Goal: Check status

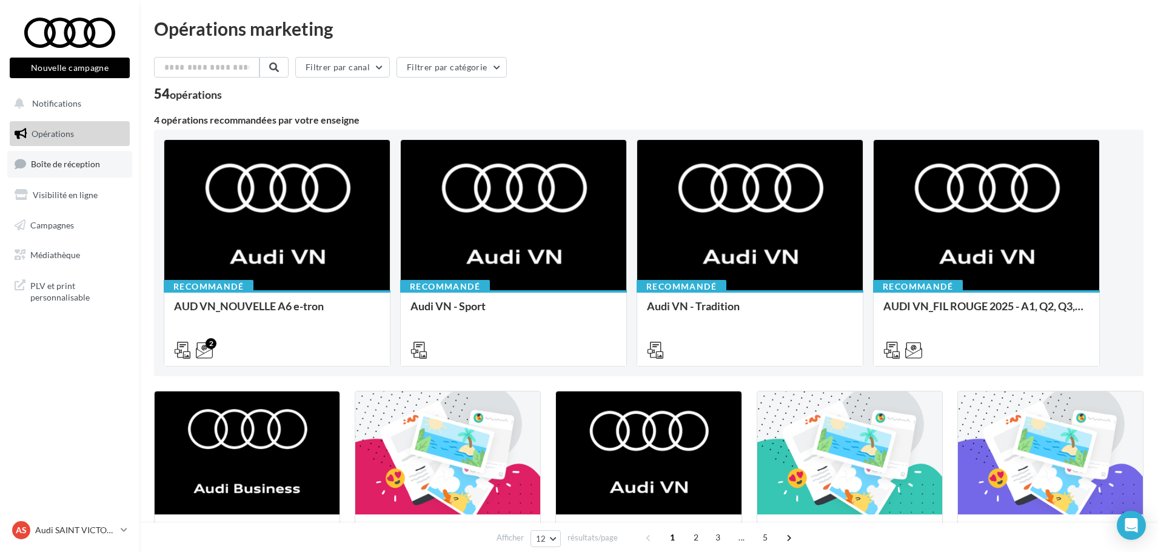
click at [67, 172] on link "Boîte de réception" at bounding box center [69, 164] width 125 height 26
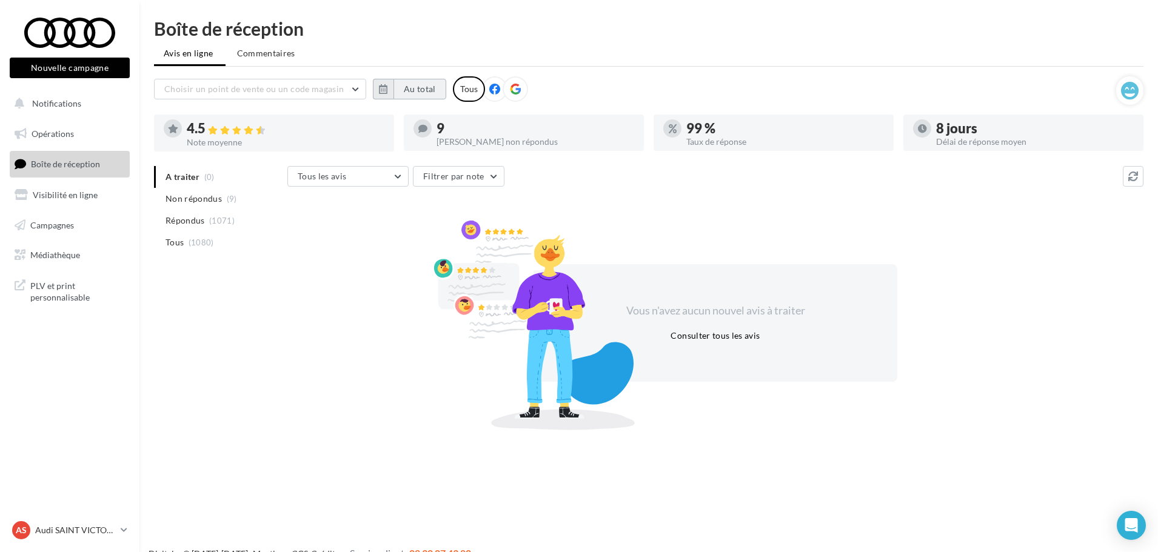
click at [411, 91] on button "Au total" at bounding box center [419, 89] width 53 height 21
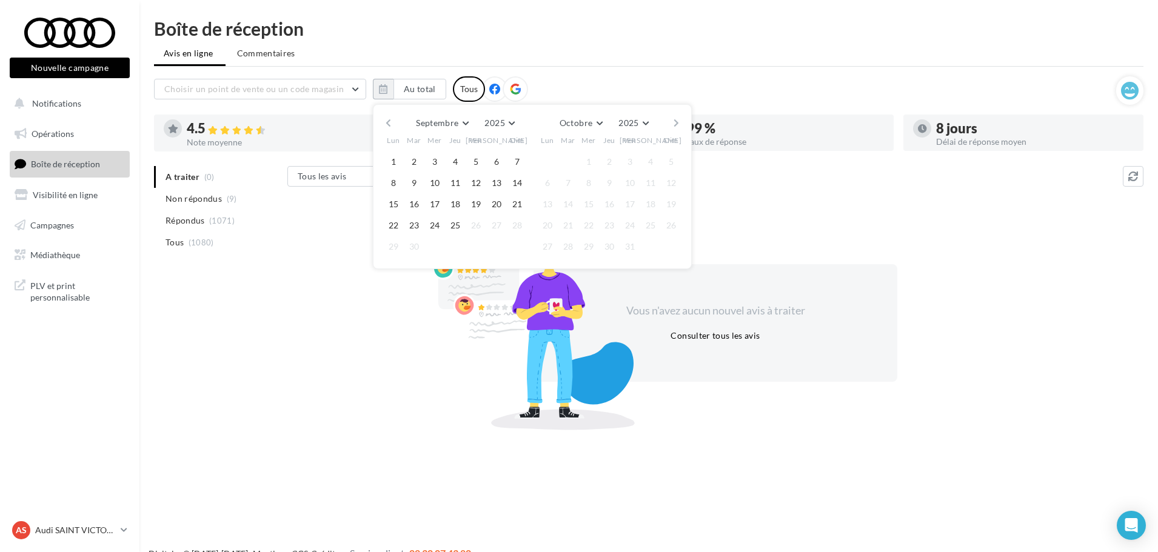
click at [393, 123] on div "Septembre [PERSON_NAME] Mars Avril Mai Juin Juillet Août Septembre Octobre Nove…" at bounding box center [531, 123] width 277 height 17
click at [389, 122] on button "button" at bounding box center [388, 123] width 10 height 17
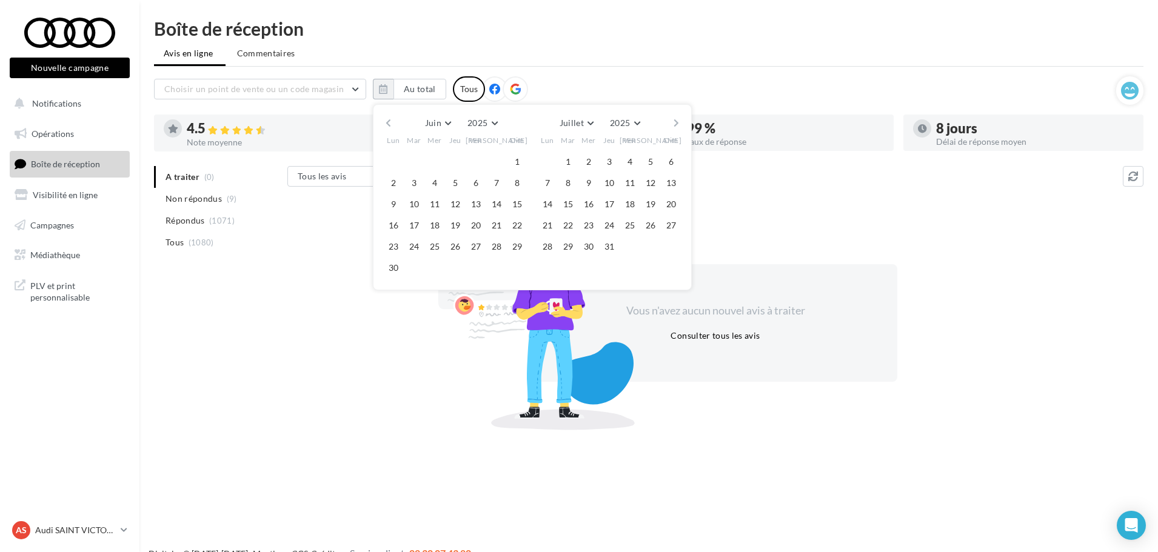
click at [389, 122] on button "button" at bounding box center [388, 123] width 10 height 17
click at [418, 159] on button "1" at bounding box center [414, 162] width 18 height 18
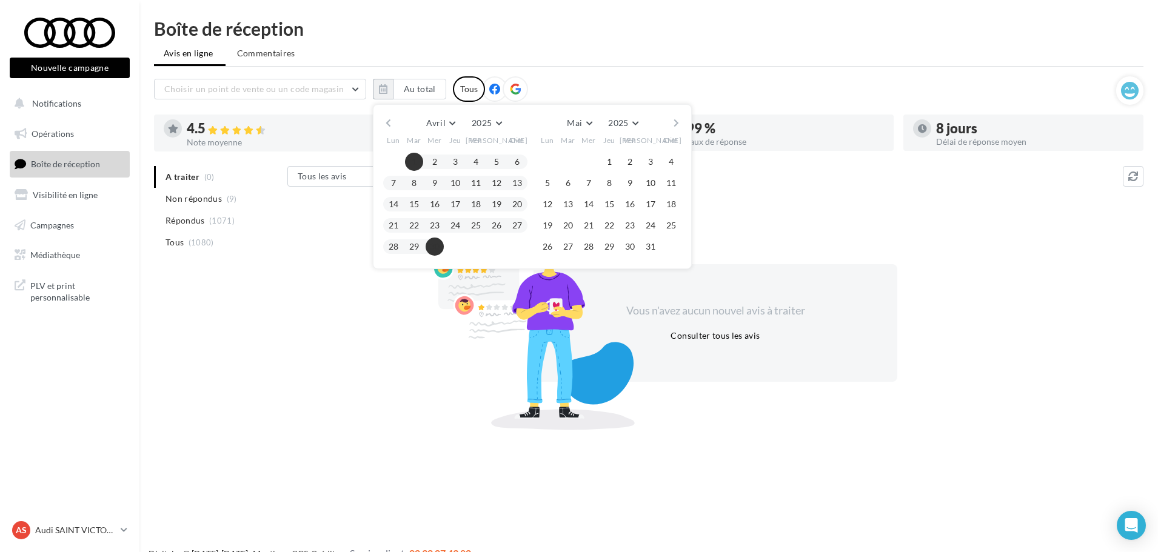
click at [439, 246] on button "30" at bounding box center [435, 247] width 18 height 18
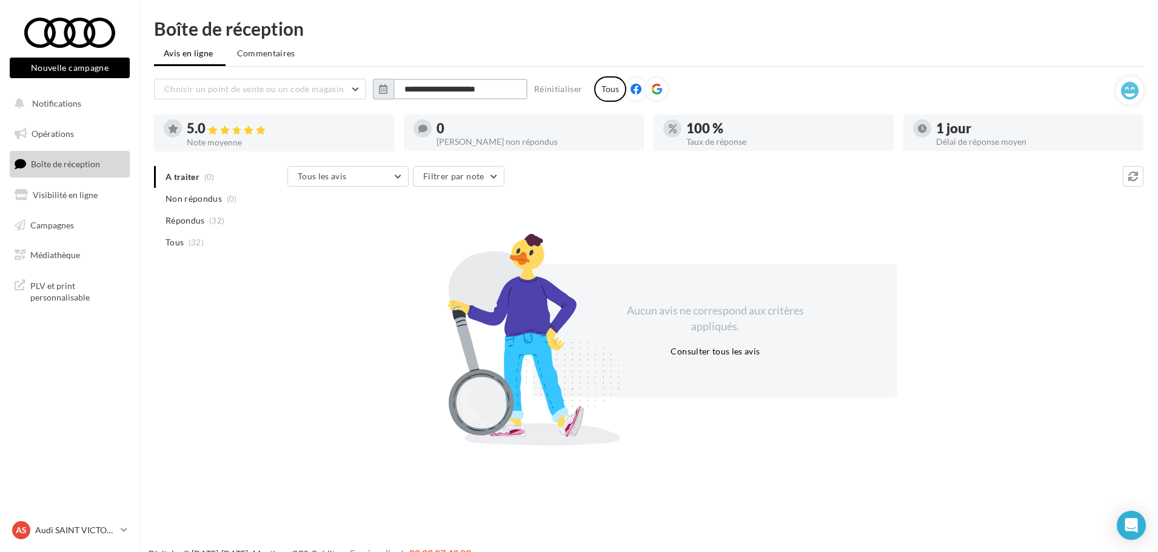
click at [456, 96] on input "**********" at bounding box center [460, 89] width 134 height 21
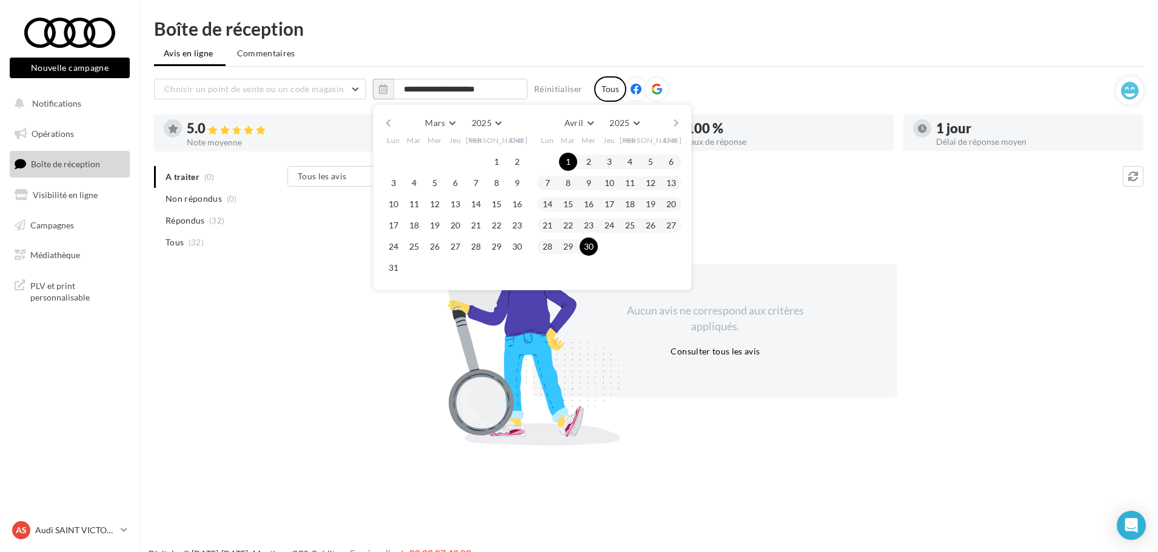
click at [678, 124] on button "button" at bounding box center [676, 123] width 10 height 17
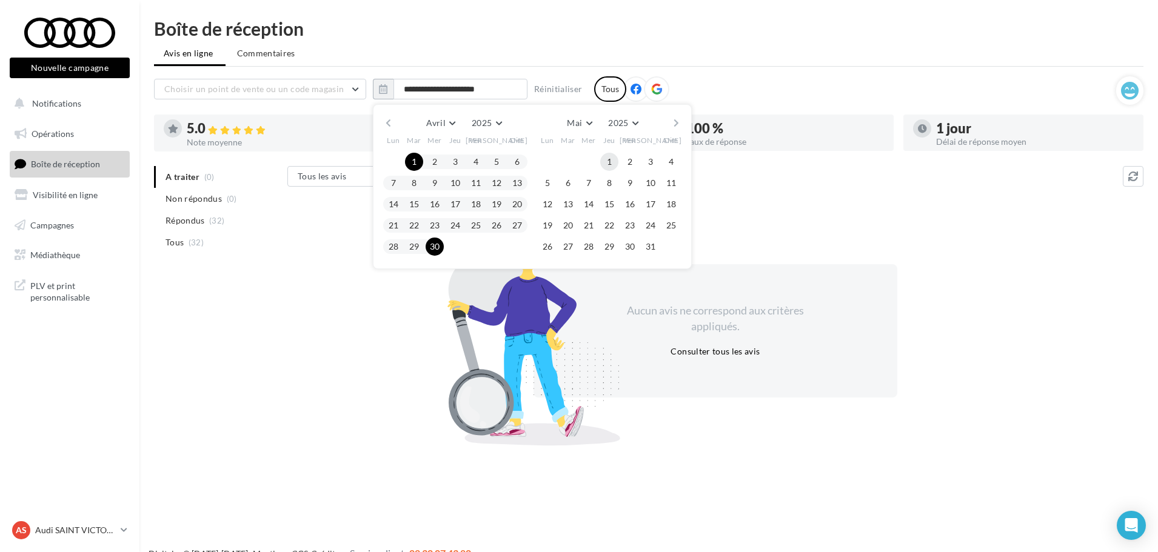
click at [609, 163] on button "1" at bounding box center [609, 162] width 18 height 18
click at [652, 247] on button "31" at bounding box center [650, 247] width 18 height 18
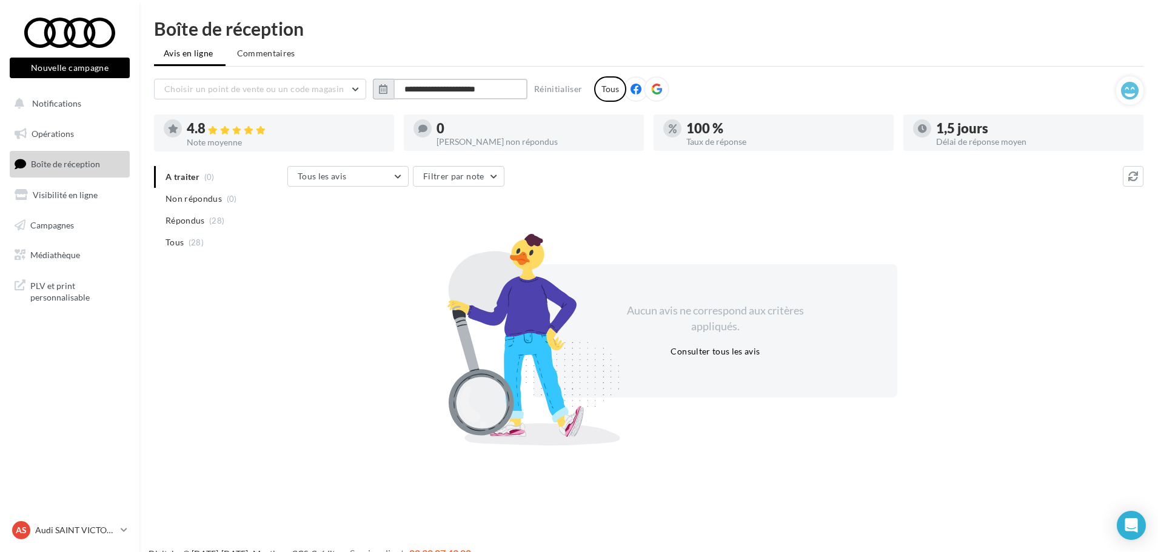
click at [471, 92] on input "**********" at bounding box center [460, 89] width 134 height 21
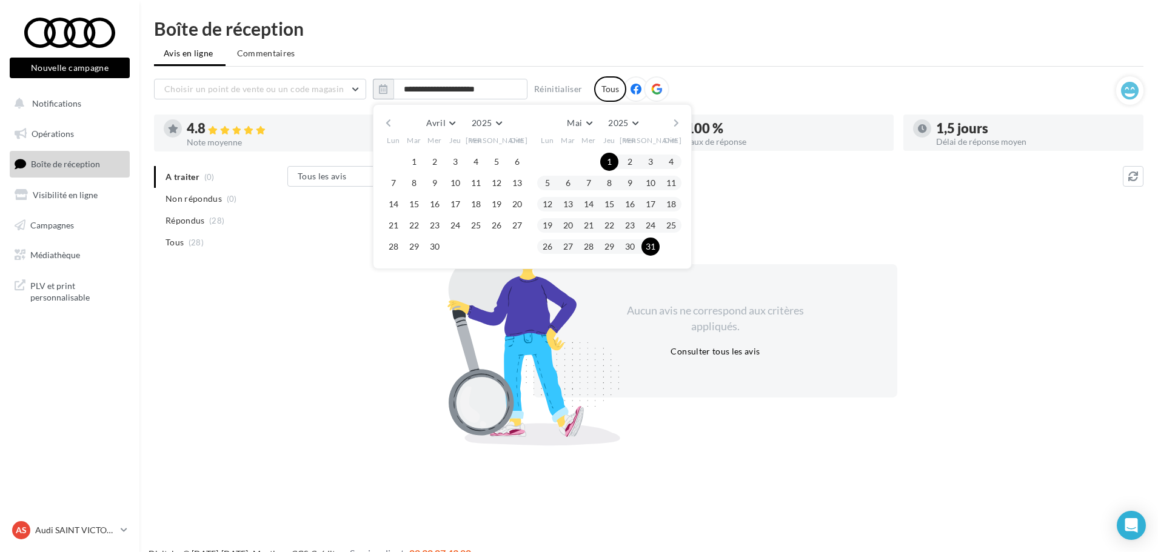
click at [678, 124] on button "button" at bounding box center [676, 123] width 10 height 17
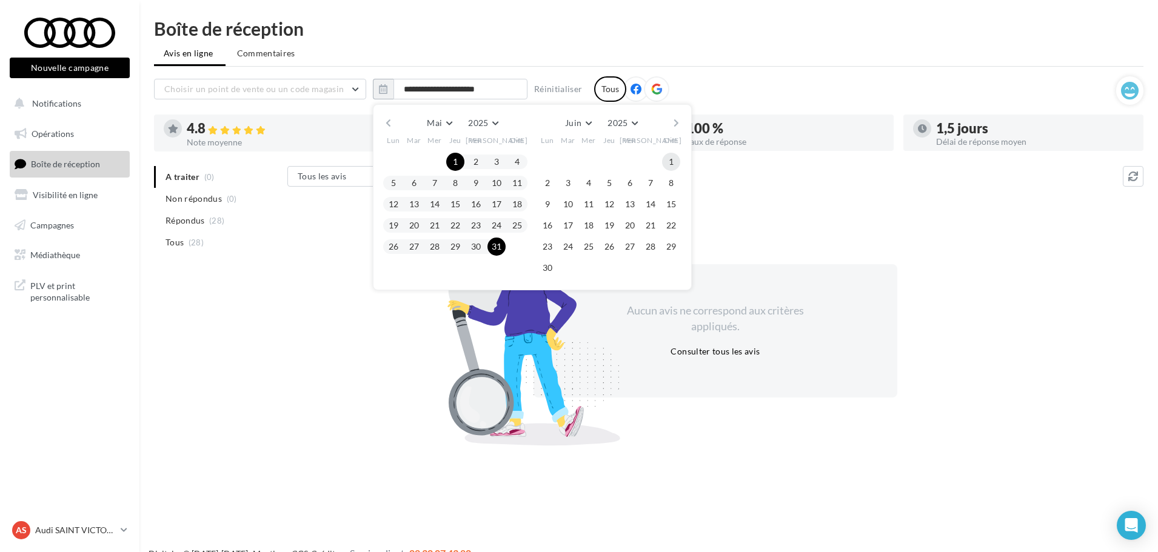
click at [671, 159] on button "1" at bounding box center [671, 162] width 18 height 18
click at [551, 267] on button "30" at bounding box center [547, 268] width 18 height 18
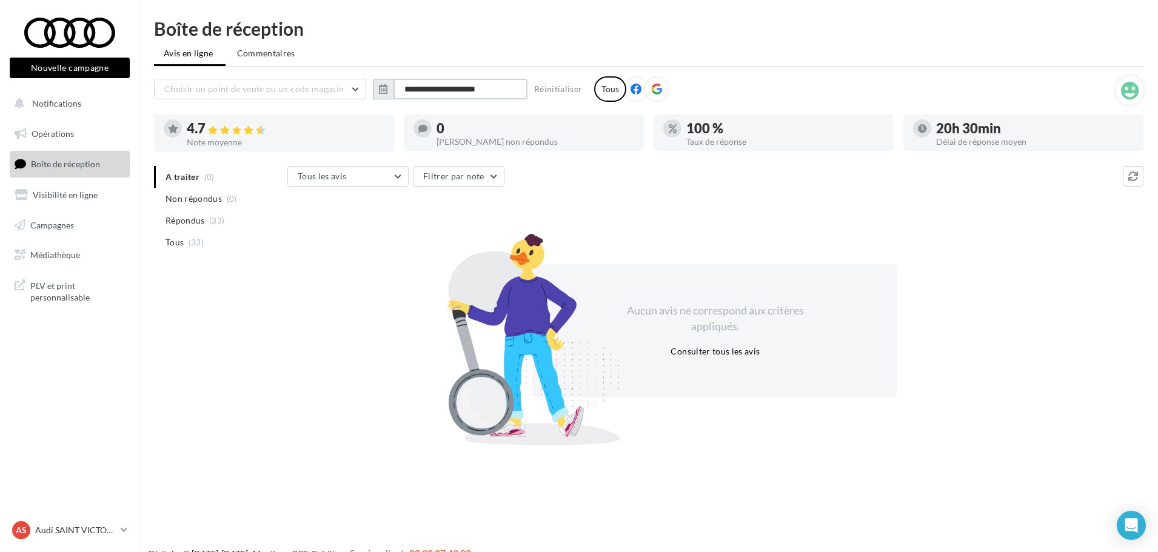
click at [465, 87] on input "**********" at bounding box center [460, 89] width 134 height 21
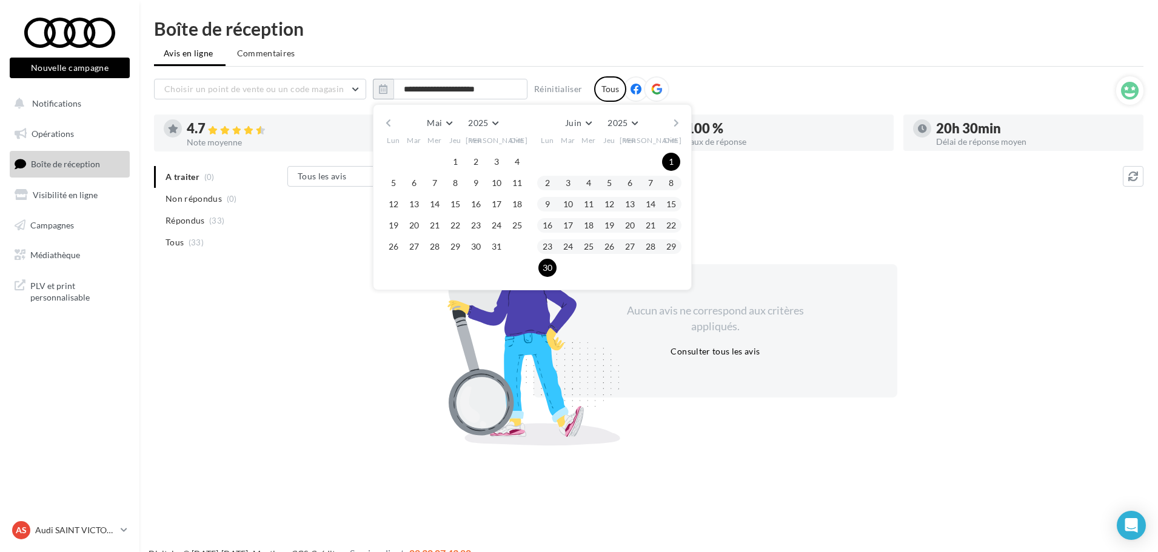
click at [675, 121] on button "button" at bounding box center [676, 123] width 10 height 17
click at [569, 159] on button "1" at bounding box center [568, 162] width 18 height 18
click at [604, 241] on button "31" at bounding box center [609, 247] width 18 height 18
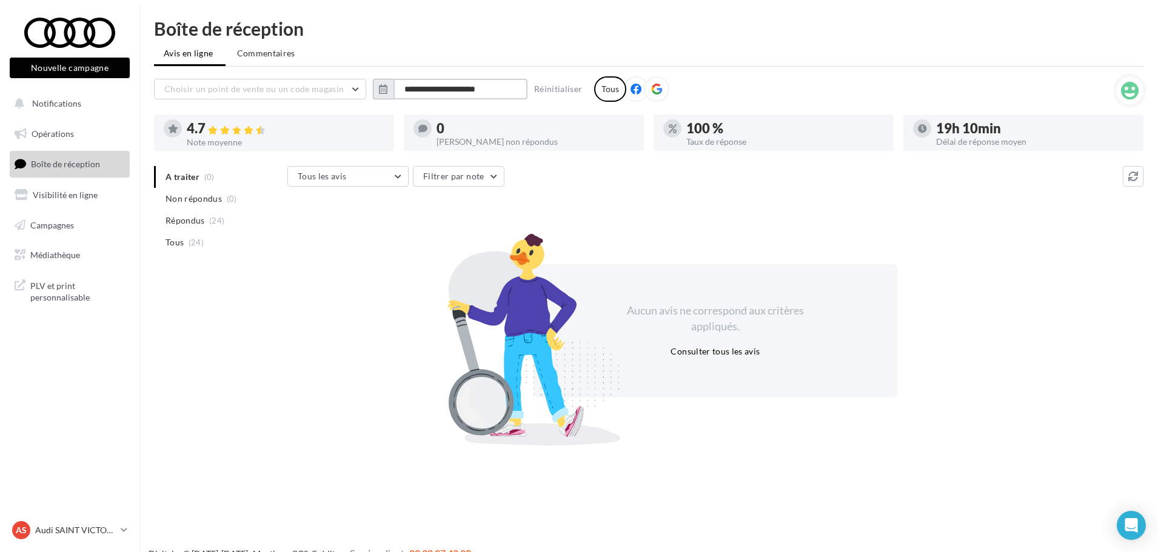
click at [470, 91] on input "**********" at bounding box center [460, 89] width 134 height 21
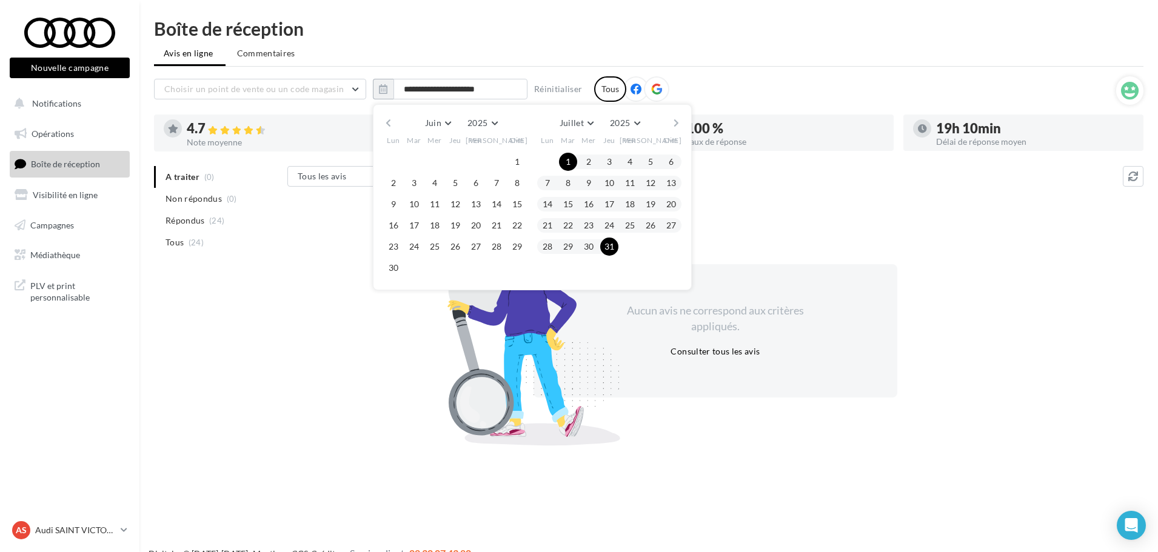
click at [670, 122] on div "[PERSON_NAME] Mars Avril Mai Juin Juillet Août Septembre Octobre Novembre [DATE…" at bounding box center [531, 123] width 277 height 17
click at [675, 122] on button "button" at bounding box center [676, 123] width 10 height 17
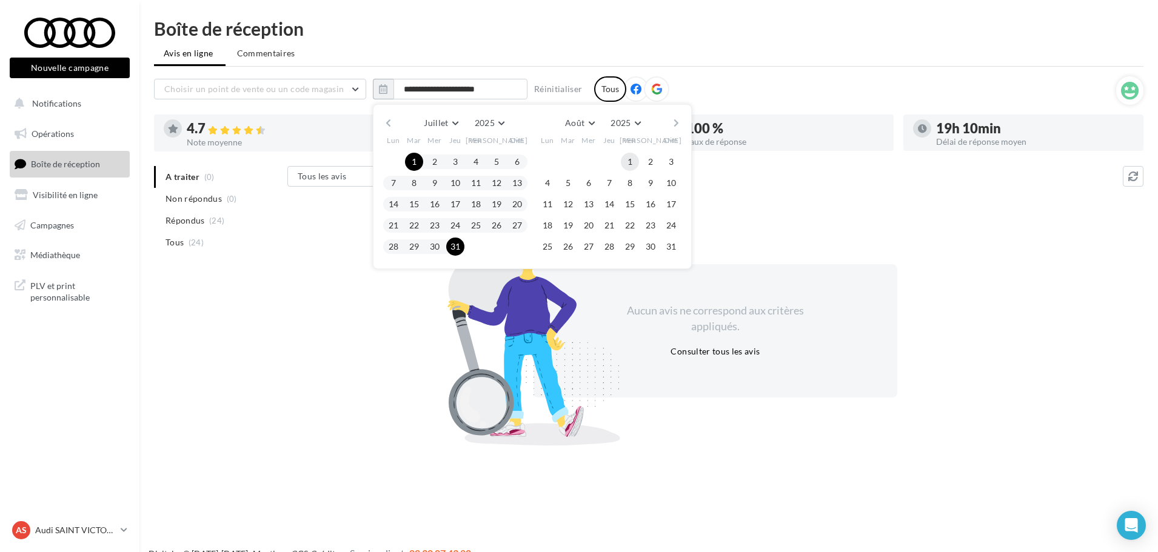
click at [627, 163] on button "1" at bounding box center [630, 162] width 18 height 18
click at [673, 244] on button "31" at bounding box center [671, 247] width 18 height 18
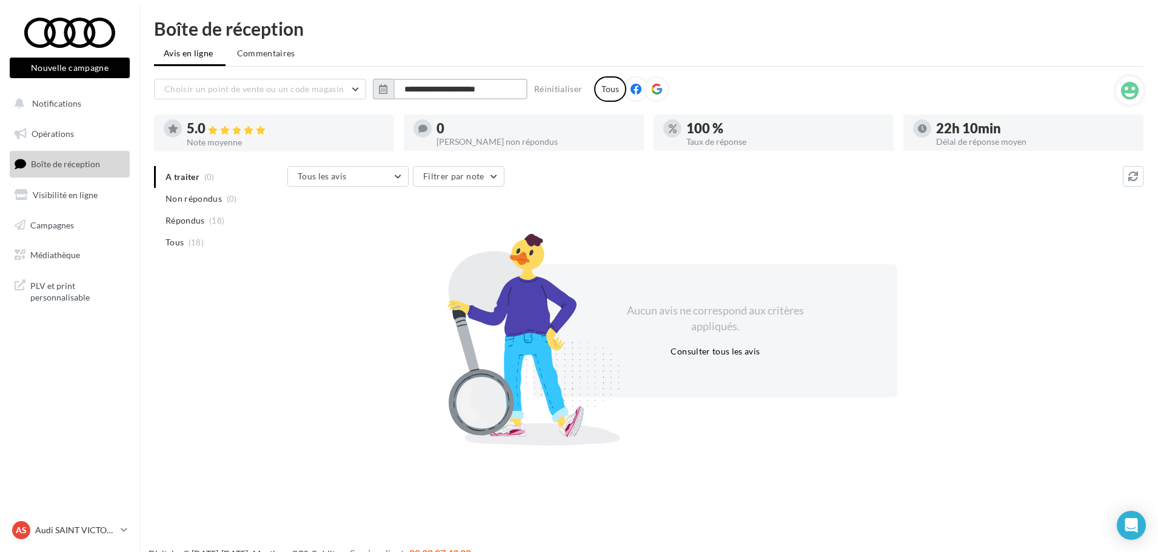
click at [486, 85] on input "**********" at bounding box center [460, 89] width 134 height 21
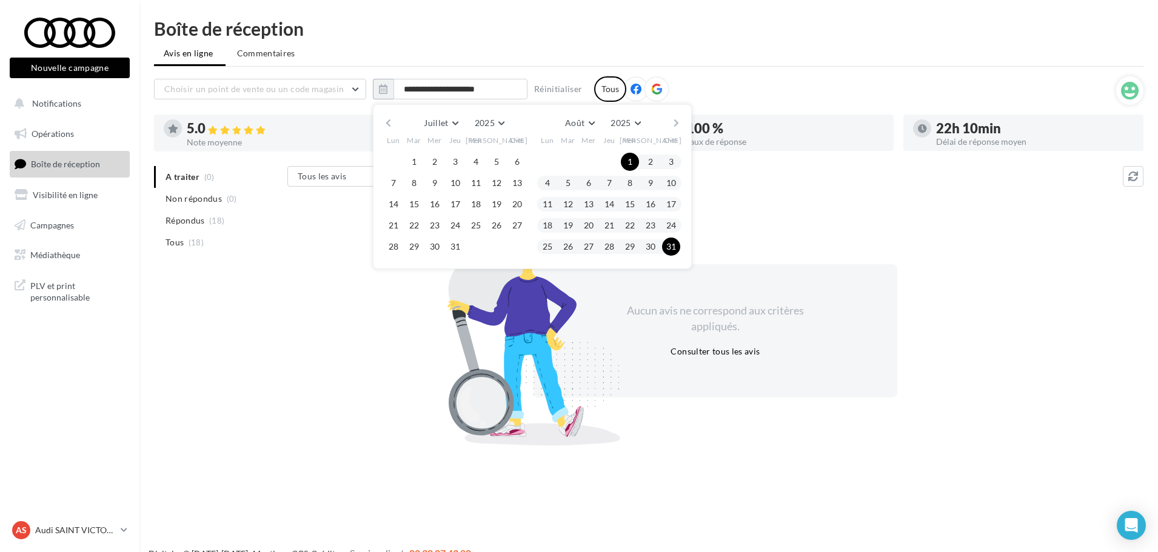
click at [672, 123] on button "button" at bounding box center [676, 123] width 10 height 17
click at [543, 159] on button "1" at bounding box center [547, 162] width 18 height 18
click at [612, 219] on button "25" at bounding box center [609, 225] width 18 height 18
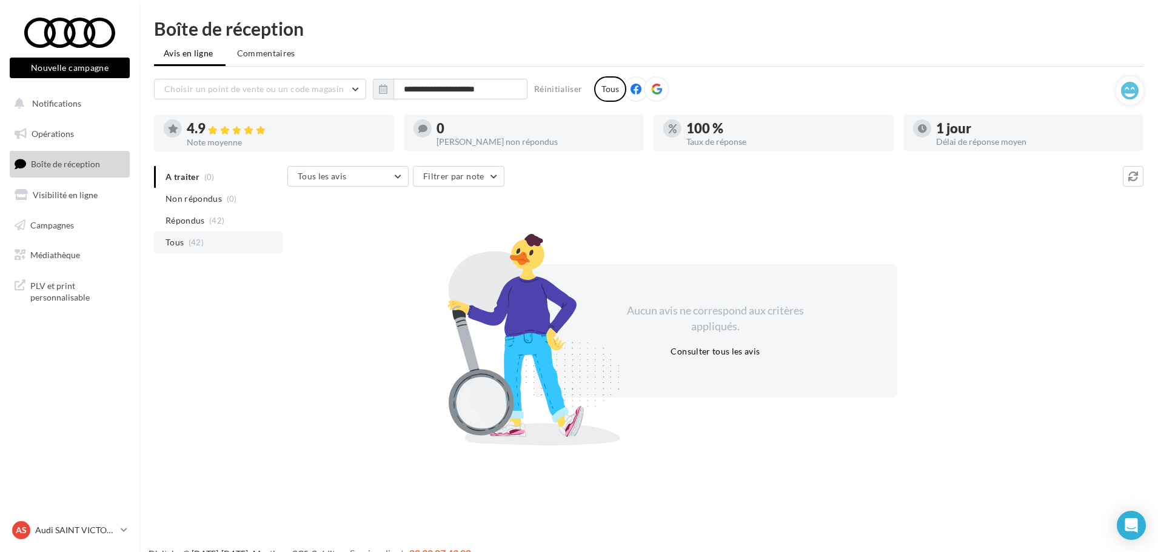
drag, startPoint x: 213, startPoint y: 250, endPoint x: 220, endPoint y: 252, distance: 7.5
click at [213, 250] on li "Tous (42)" at bounding box center [218, 243] width 129 height 22
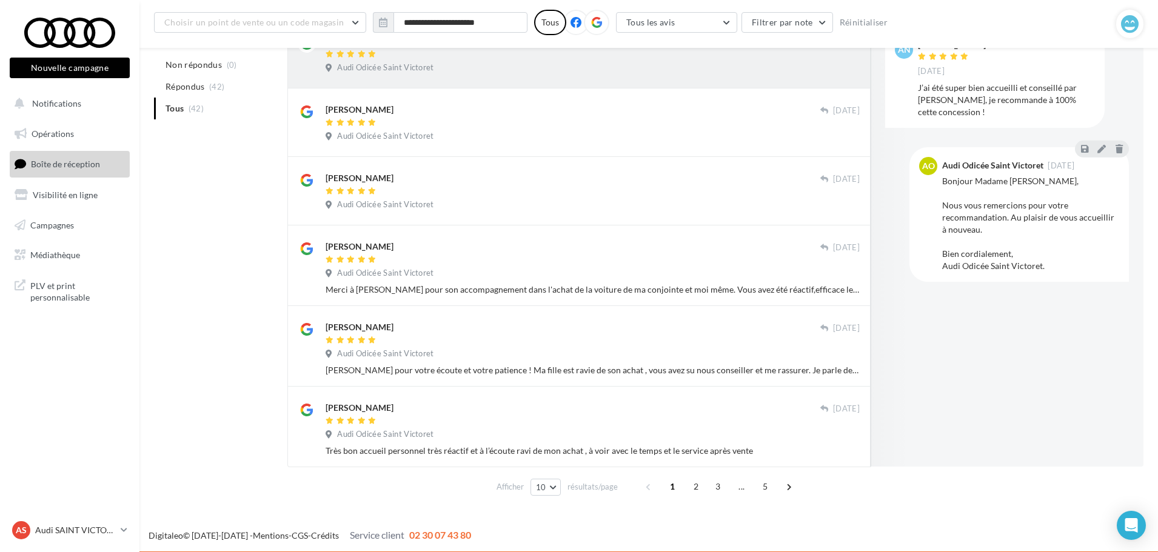
scroll to position [506, 0]
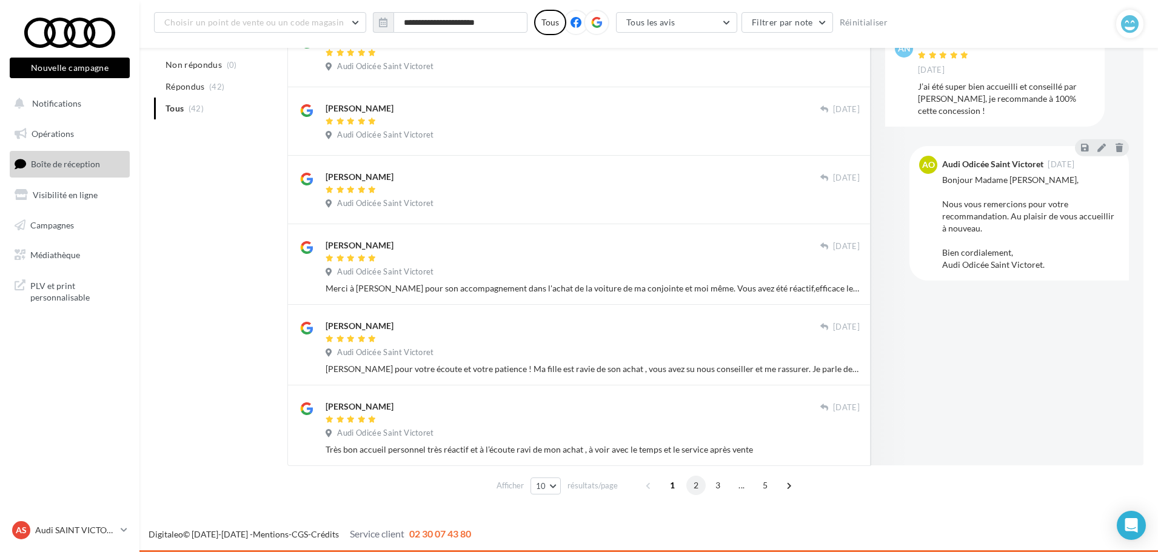
click at [695, 489] on span "2" at bounding box center [695, 485] width 19 height 19
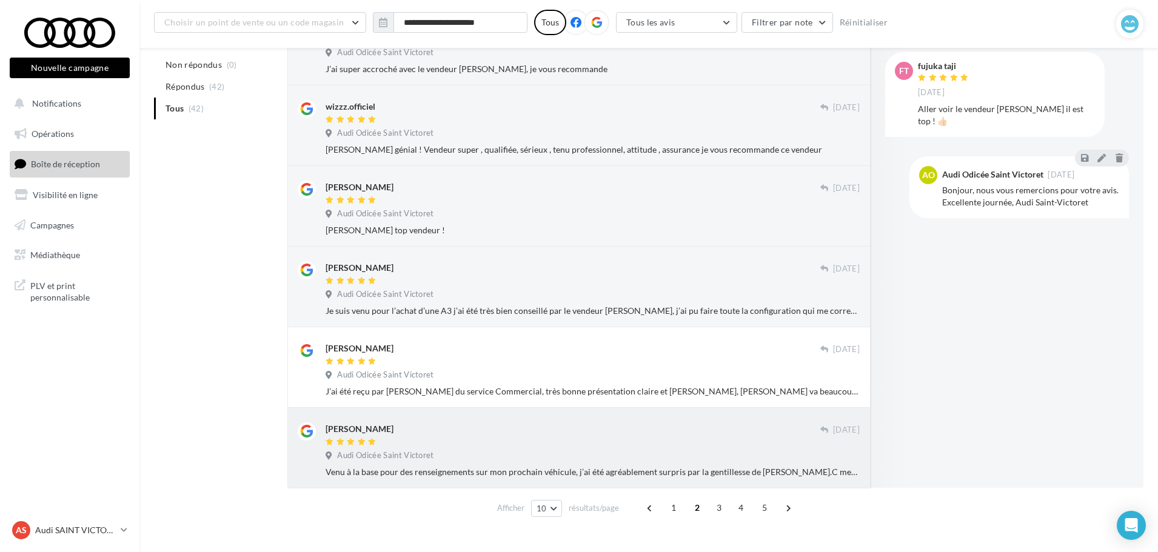
scroll to position [530, 0]
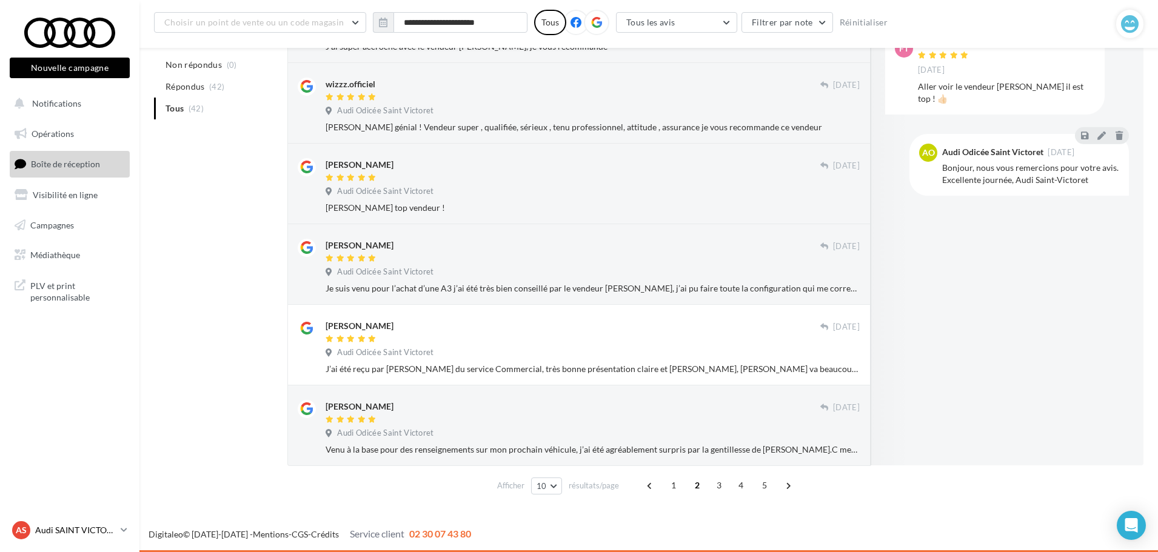
click at [89, 532] on p "Audi SAINT VICTORET" at bounding box center [75, 530] width 81 height 12
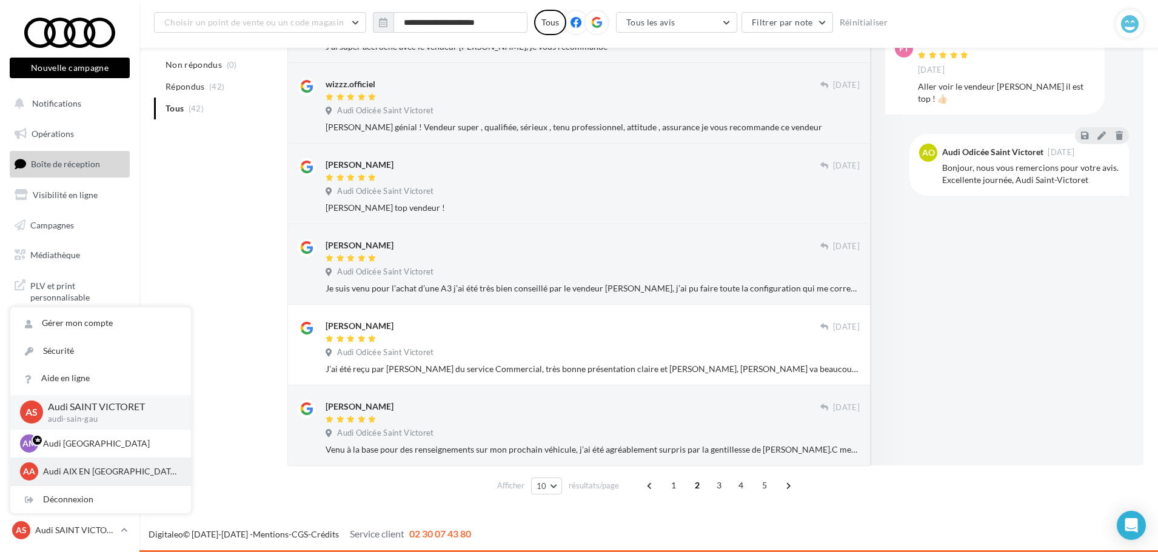
click at [96, 474] on p "Audi AIX EN [GEOGRAPHIC_DATA]" at bounding box center [109, 472] width 133 height 12
